Goal: Transaction & Acquisition: Book appointment/travel/reservation

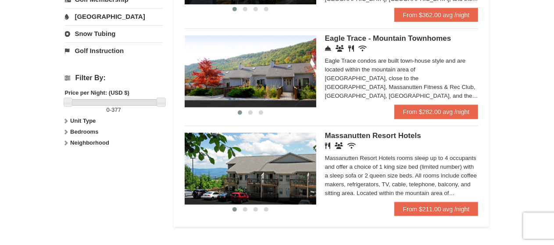
scroll to position [362, 0]
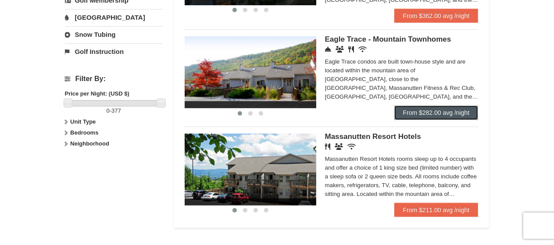
click at [444, 117] on link "From $282.00 avg /night" at bounding box center [436, 113] width 84 height 14
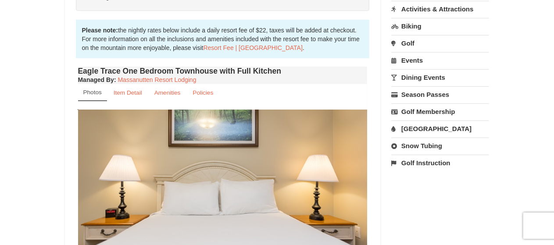
scroll to position [267, 0]
click at [119, 92] on small "Item Detail" at bounding box center [128, 92] width 28 height 7
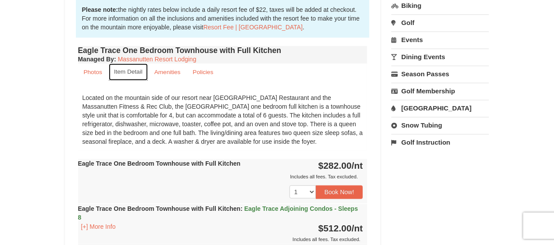
scroll to position [288, 0]
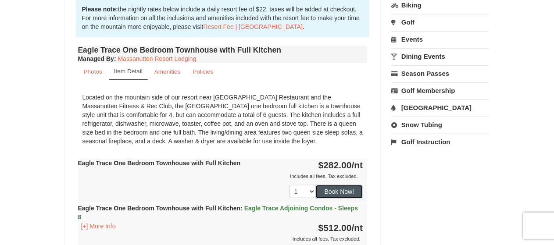
click at [349, 193] on button "Book Now!" at bounding box center [339, 191] width 47 height 13
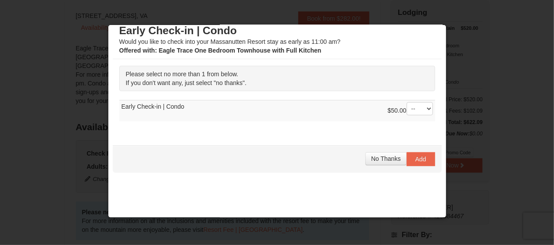
scroll to position [12, 0]
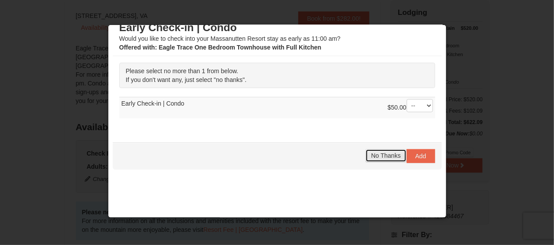
click at [381, 160] on button "No Thanks" at bounding box center [385, 155] width 41 height 13
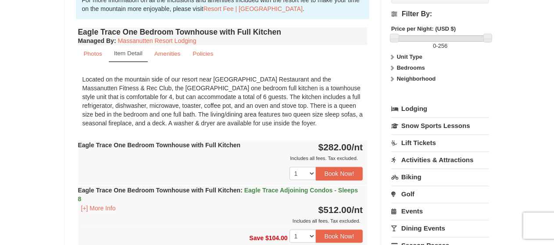
scroll to position [307, 0]
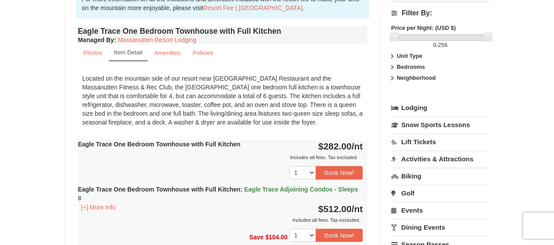
click at [419, 135] on link "Lift Tickets" at bounding box center [440, 142] width 98 height 16
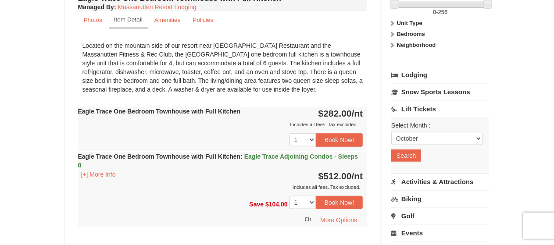
scroll to position [340, 0]
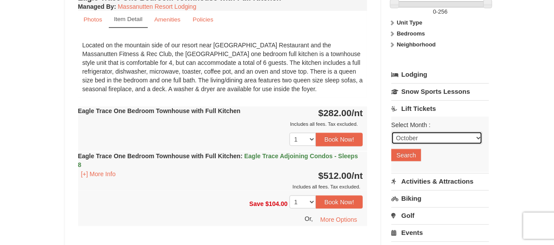
click at [445, 139] on select "October November December January February March April May June July August Sep…" at bounding box center [436, 137] width 91 height 13
select select "2"
click at [391, 131] on select "October November December January February March April May June July August Sep…" at bounding box center [436, 137] width 91 height 13
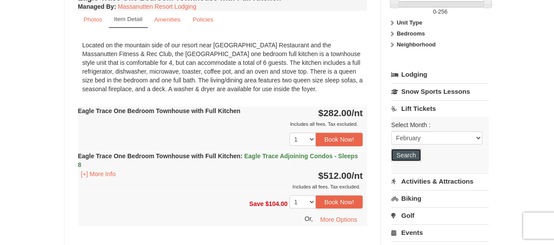
click at [418, 149] on button "Search" at bounding box center [406, 155] width 30 height 12
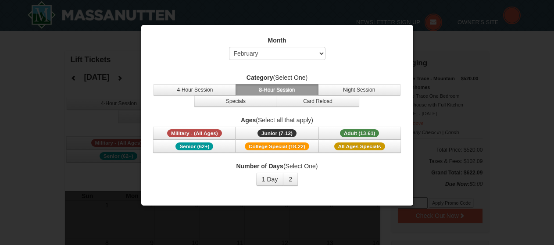
select select "2"
click at [293, 179] on button "2" at bounding box center [290, 179] width 15 height 13
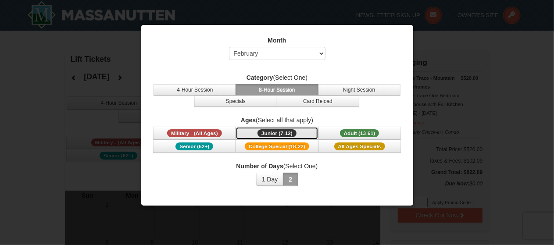
click at [289, 131] on span "Junior (7-12)" at bounding box center [276, 133] width 39 height 8
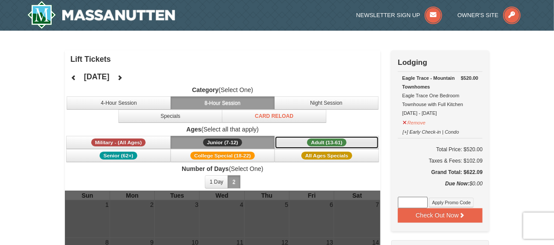
click at [337, 141] on span "Adult (13-61)" at bounding box center [326, 143] width 39 height 8
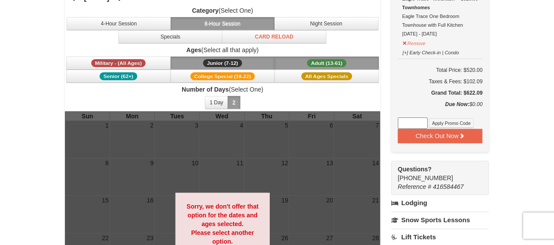
scroll to position [78, 0]
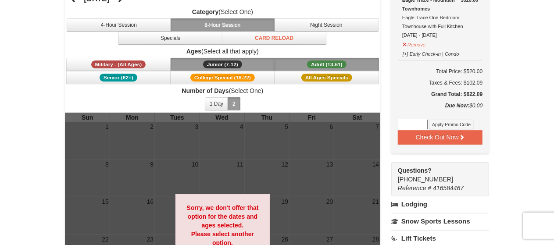
click at [242, 65] on button "Junior (7-12) (7 - 12)" at bounding box center [223, 64] width 104 height 13
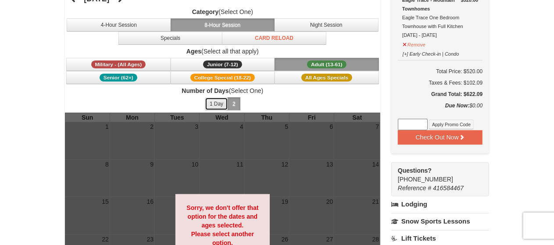
click at [217, 101] on button "1 Day" at bounding box center [216, 103] width 23 height 13
click at [234, 100] on button "2" at bounding box center [233, 103] width 13 height 13
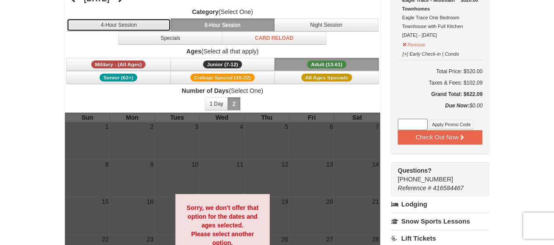
click at [151, 27] on button "4-Hour Session" at bounding box center [119, 24] width 104 height 13
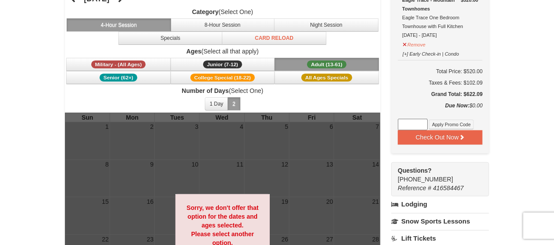
click at [190, 47] on label "Ages (Select all that apply)" at bounding box center [223, 51] width 316 height 9
click at [187, 38] on button "Specials" at bounding box center [170, 38] width 104 height 13
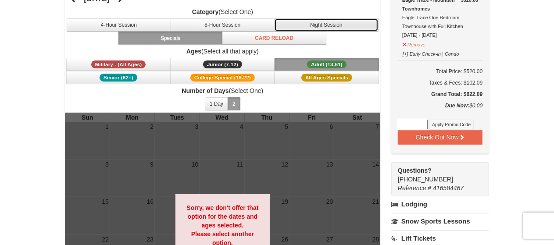
click at [317, 25] on button "Night Session" at bounding box center [326, 24] width 104 height 13
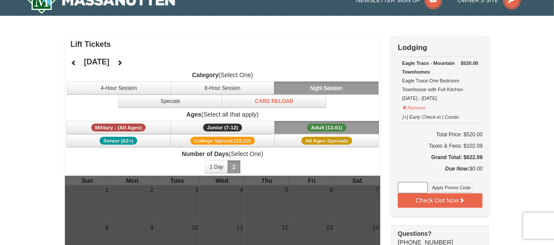
scroll to position [14, 0]
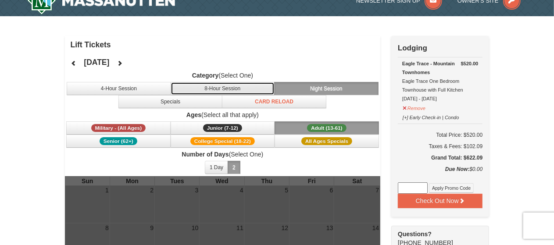
click at [225, 83] on button "8-Hour Session" at bounding box center [223, 88] width 104 height 13
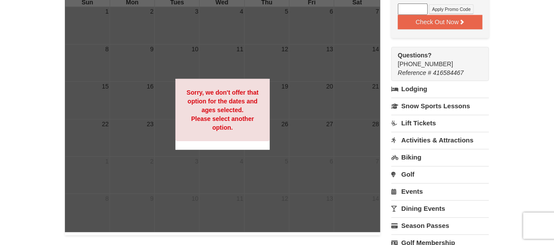
scroll to position [199, 0]
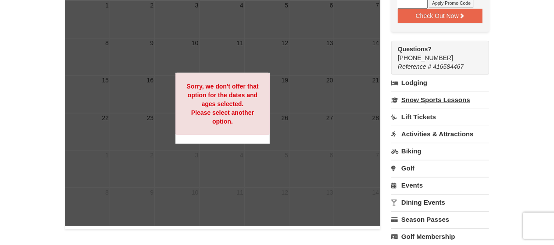
click at [414, 100] on link "Snow Sports Lessons" at bounding box center [440, 100] width 98 height 16
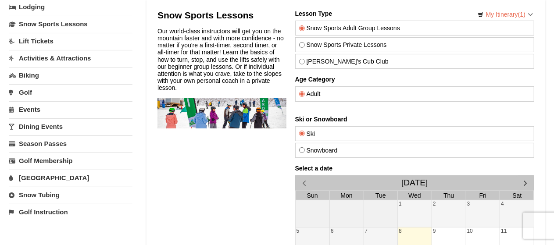
scroll to position [65, 0]
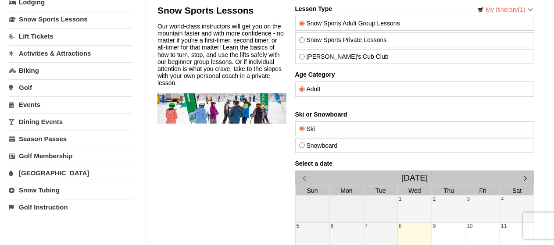
click at [301, 55] on input "Theo's Cub Club" at bounding box center [301, 57] width 6 height 6
radio input "true"
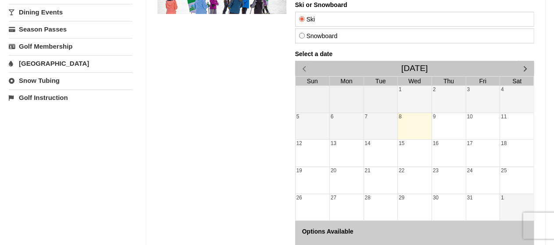
scroll to position [175, 0]
click at [526, 67] on span "button" at bounding box center [524, 68] width 9 height 9
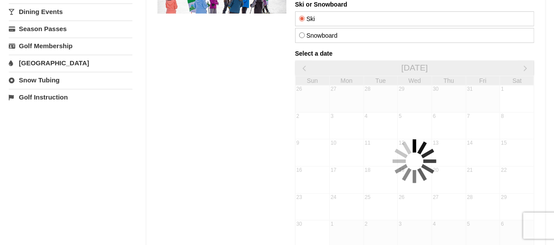
click at [526, 67] on div "Select a date November 2025 Sun Mon Tue Wed Thu Fri Sat 26 27 28 29 30 31 1 2 3…" at bounding box center [414, 161] width 239 height 222
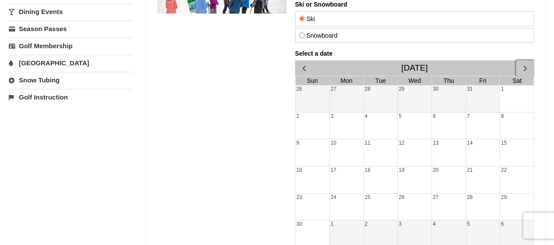
click at [526, 67] on span "button" at bounding box center [524, 68] width 9 height 9
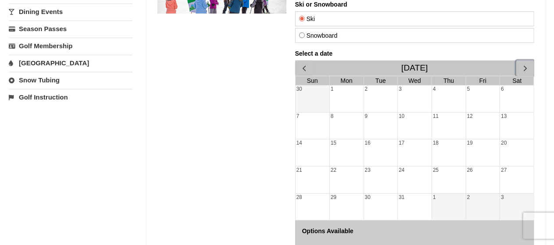
click at [526, 67] on span "button" at bounding box center [524, 68] width 9 height 9
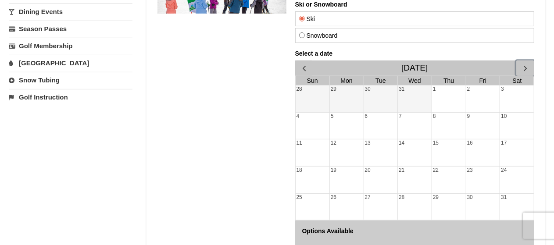
click at [526, 67] on span "button" at bounding box center [524, 68] width 9 height 9
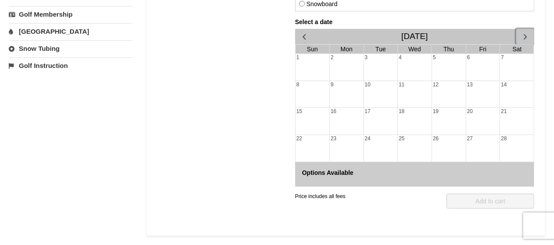
scroll to position [208, 0]
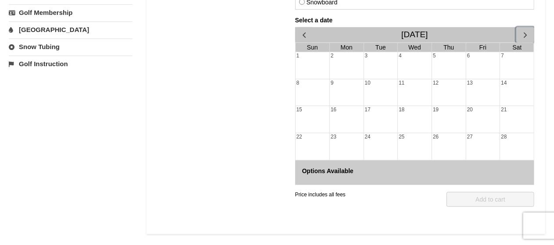
click at [480, 56] on div "6" at bounding box center [482, 66] width 34 height 27
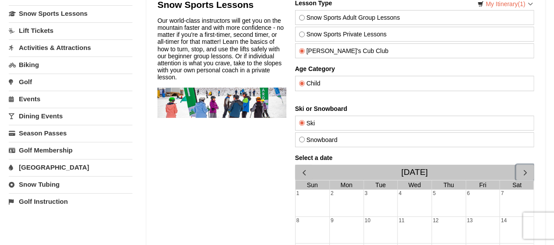
scroll to position [0, 0]
